Goal: Transaction & Acquisition: Purchase product/service

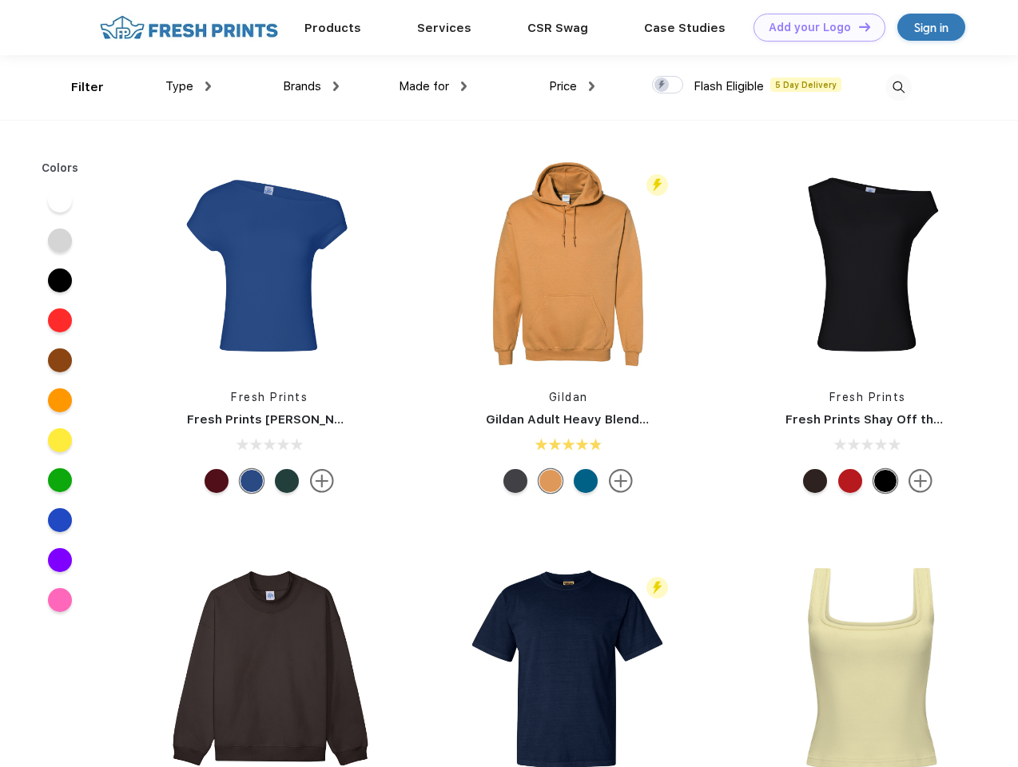
click at [814, 27] on link "Add your Logo Design Tool" at bounding box center [820, 28] width 132 height 28
click at [0, 0] on div "Design Tool" at bounding box center [0, 0] width 0 height 0
click at [858, 26] on link "Add your Logo Design Tool" at bounding box center [820, 28] width 132 height 28
click at [77, 87] on div "Filter" at bounding box center [87, 87] width 33 height 18
click at [189, 86] on span "Type" at bounding box center [179, 86] width 28 height 14
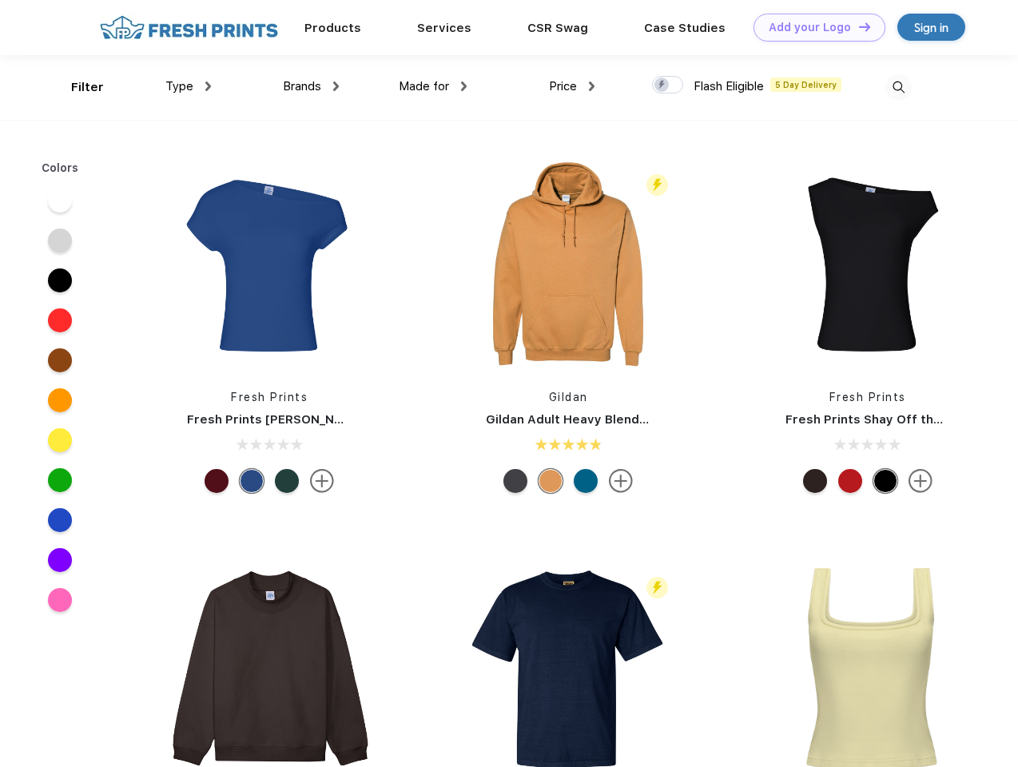
click at [311, 86] on span "Brands" at bounding box center [302, 86] width 38 height 14
click at [433, 86] on span "Made for" at bounding box center [424, 86] width 50 height 14
click at [572, 86] on span "Price" at bounding box center [563, 86] width 28 height 14
click at [668, 86] on div at bounding box center [667, 85] width 31 height 18
click at [663, 86] on input "checkbox" at bounding box center [657, 80] width 10 height 10
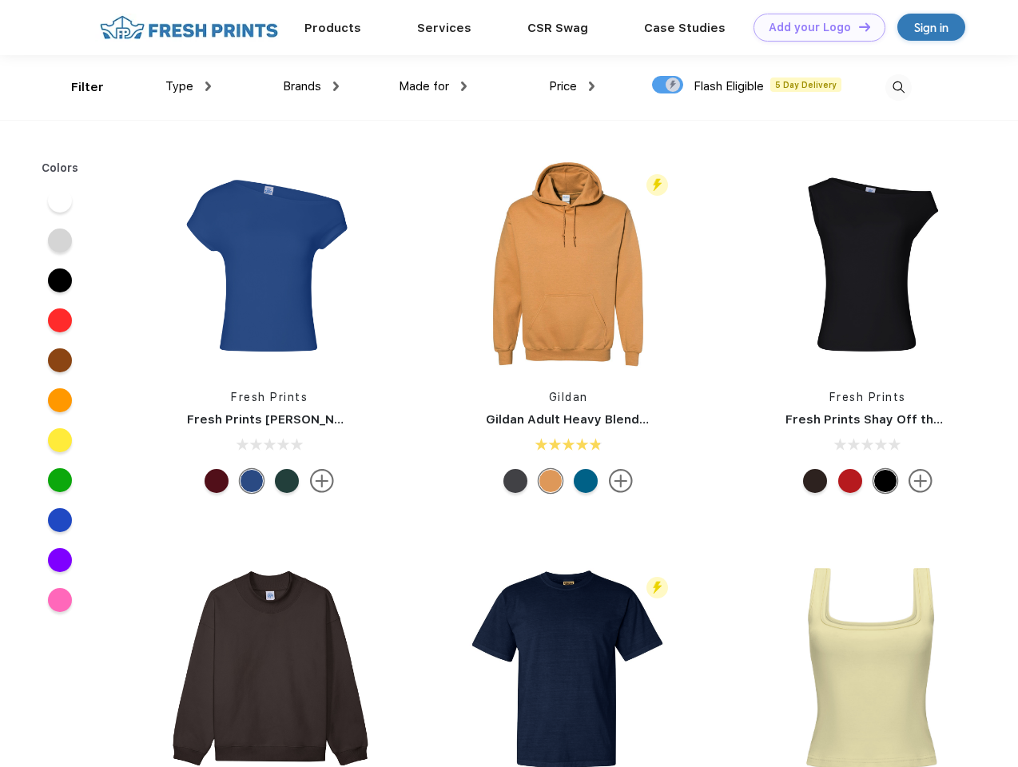
click at [899, 87] on img at bounding box center [899, 87] width 26 height 26
